Goal: Task Accomplishment & Management: Complete application form

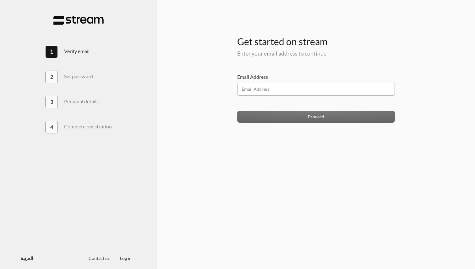
click at [250, 92] on input "Email Address" at bounding box center [316, 89] width 158 height 13
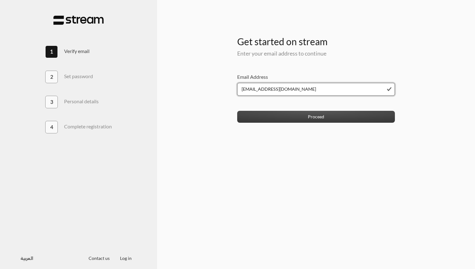
type input "null@null.com"
click at [309, 116] on button "Proceed" at bounding box center [316, 117] width 158 height 12
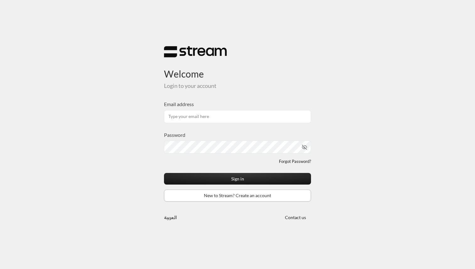
click at [237, 198] on link "New to Stream? Create an account" at bounding box center [237, 196] width 147 height 12
